Goal: Check status: Check status

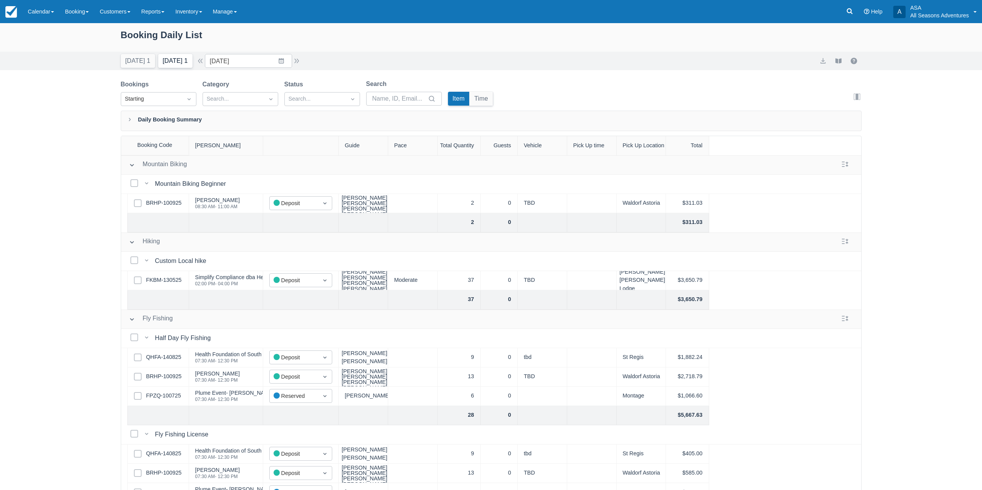
click at [180, 63] on button "[DATE] 1" at bounding box center [175, 61] width 34 height 14
type input "[DATE]"
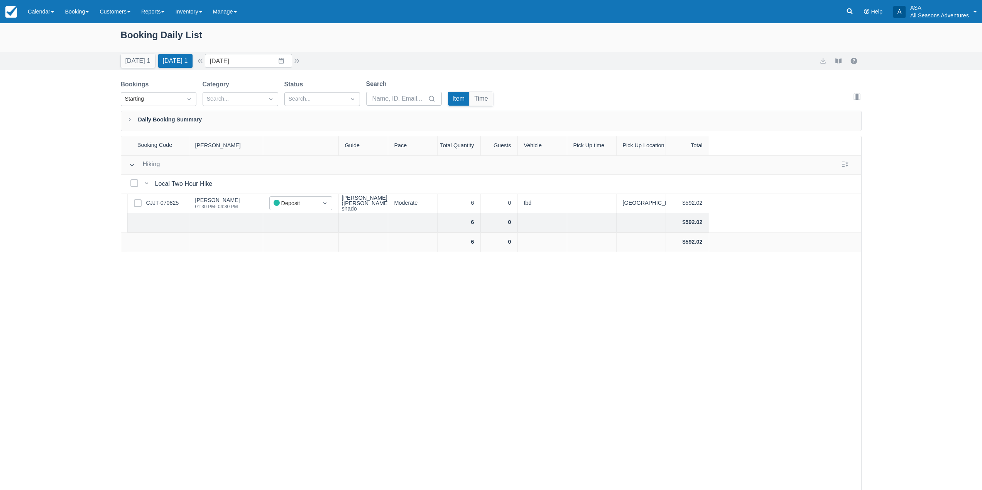
click at [305, 61] on div "Today 1 Tomorrow 1 Date 09/22/25 Navigate forward to interact with the calendar…" at bounding box center [491, 61] width 741 height 14
click at [301, 62] on button "button" at bounding box center [296, 60] width 9 height 9
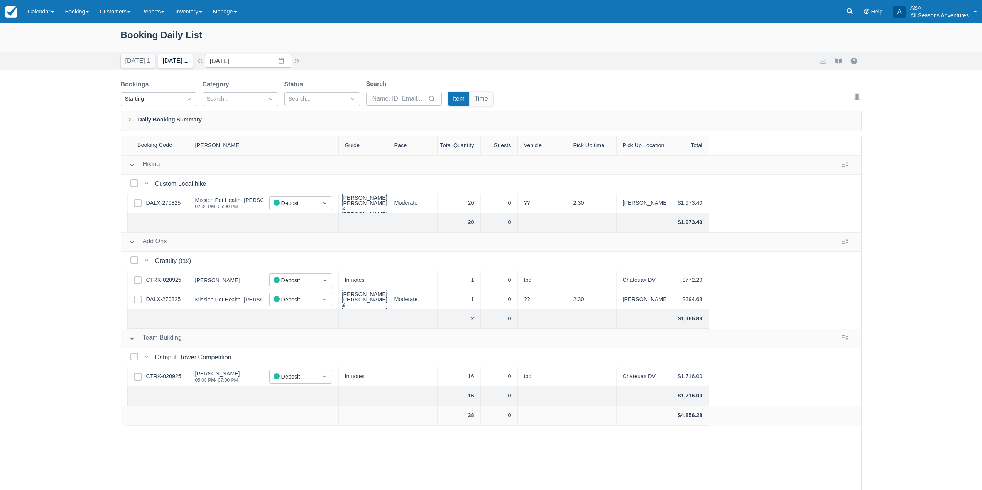
click at [183, 58] on button "Tomorrow 1" at bounding box center [175, 61] width 34 height 14
type input "[DATE]"
